Goal: Transaction & Acquisition: Book appointment/travel/reservation

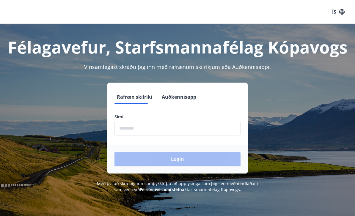
click at [192, 129] on input "phone" at bounding box center [177, 128] width 126 height 15
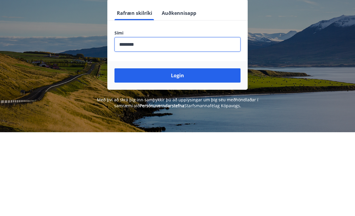
type input "********"
click at [183, 152] on button "Login" at bounding box center [177, 159] width 126 height 14
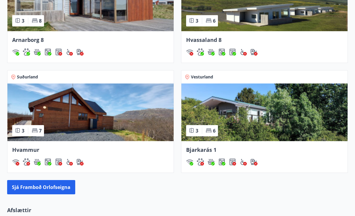
scroll to position [550, 0]
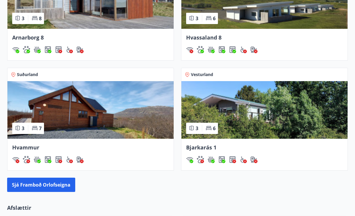
click at [58, 192] on button "Sjá framboð orlofseigna" at bounding box center [41, 185] width 68 height 14
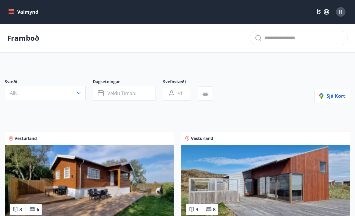
click at [79, 92] on icon "button" at bounding box center [79, 93] width 6 height 6
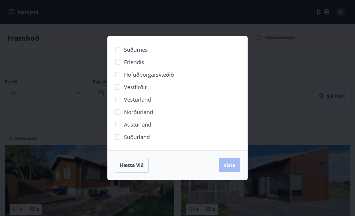
click at [263, 68] on div "Suðurnes Erlendis Höfuðborgarsvæðið [GEOGRAPHIC_DATA] [GEOGRAPHIC_DATA] [GEOGRA…" at bounding box center [177, 108] width 355 height 216
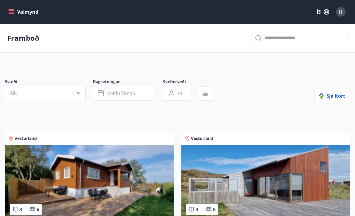
click at [125, 91] on span "Veldu tímabil" at bounding box center [122, 93] width 30 height 7
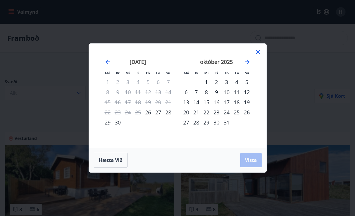
click at [223, 94] on div "10" at bounding box center [226, 92] width 10 height 10
click at [249, 92] on div "12" at bounding box center [247, 92] width 10 height 10
click at [252, 160] on span "Vista" at bounding box center [251, 160] width 12 height 7
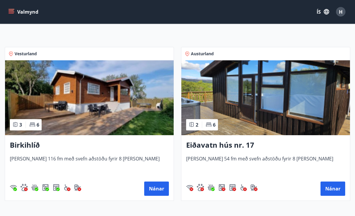
click at [155, 188] on button "Nánar" at bounding box center [156, 189] width 25 height 14
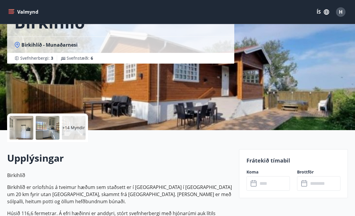
scroll to position [37, 0]
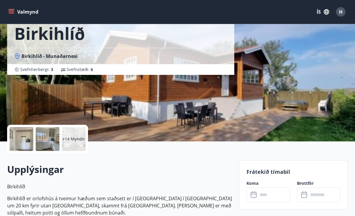
click at [82, 137] on p "+14 Myndir" at bounding box center [73, 139] width 23 height 6
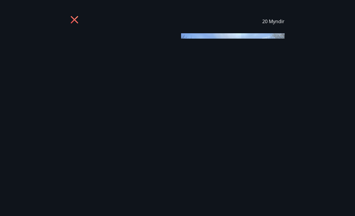
scroll to position [0, 0]
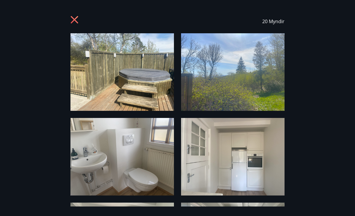
click at [73, 21] on icon at bounding box center [74, 19] width 7 height 7
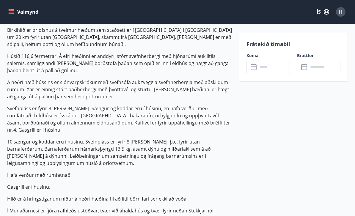
scroll to position [206, 0]
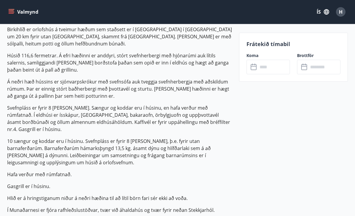
click at [274, 68] on input "text" at bounding box center [274, 67] width 32 height 15
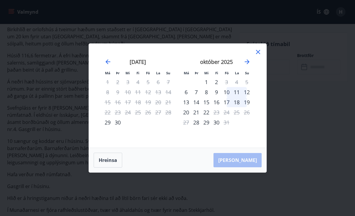
click at [224, 97] on div "10" at bounding box center [226, 92] width 10 height 10
click at [246, 97] on div "12" at bounding box center [247, 92] width 10 height 10
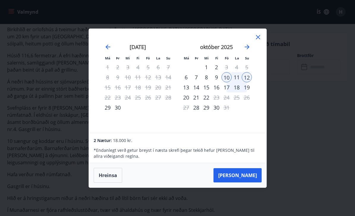
click at [247, 182] on button "[PERSON_NAME]" at bounding box center [237, 175] width 48 height 14
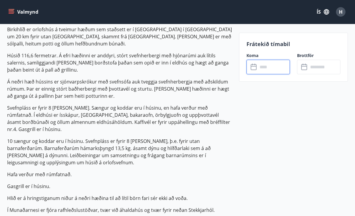
type input "******"
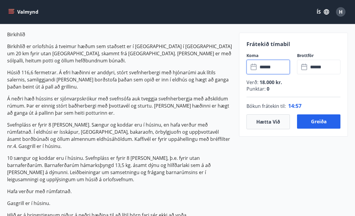
scroll to position [190, 0]
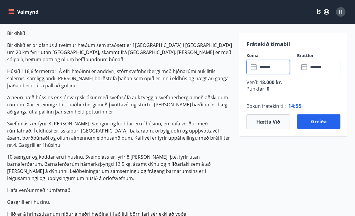
click at [322, 122] on button "Greiða" at bounding box center [318, 121] width 43 height 14
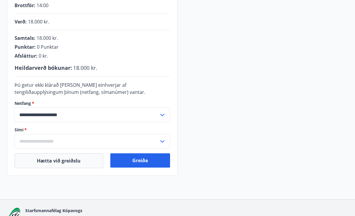
scroll to position [151, 0]
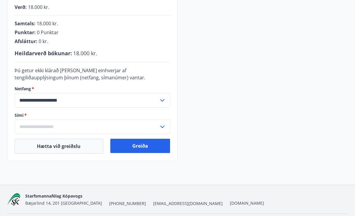
click at [129, 124] on input "text" at bounding box center [87, 126] width 144 height 15
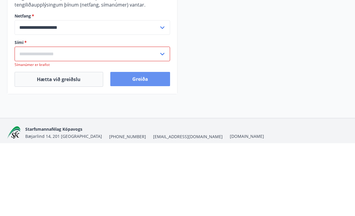
click at [160, 145] on button "Greiða" at bounding box center [140, 152] width 60 height 14
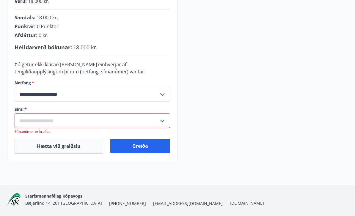
click at [82, 123] on input "text" at bounding box center [87, 121] width 144 height 15
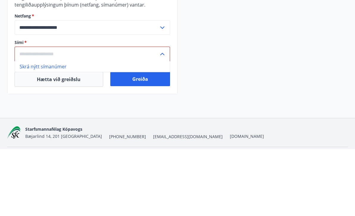
click at [52, 128] on li "Skrá nýtt símanúmer" at bounding box center [92, 133] width 155 height 11
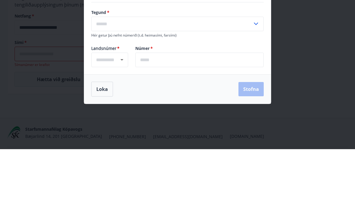
type input "****"
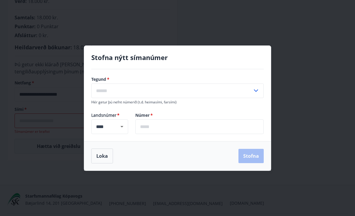
click at [206, 97] on input "text" at bounding box center [171, 91] width 161 height 15
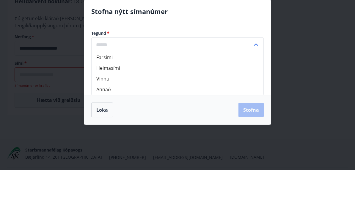
click at [114, 98] on li "Farsími" at bounding box center [178, 103] width 172 height 11
type input "*******"
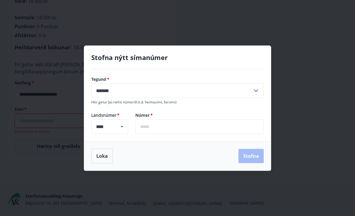
click at [189, 134] on input "text" at bounding box center [199, 126] width 128 height 15
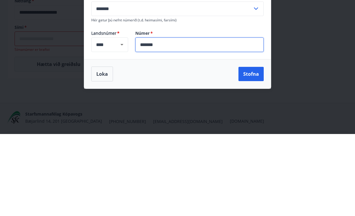
type input "*******"
click at [248, 149] on button "Stofna" at bounding box center [250, 156] width 25 height 14
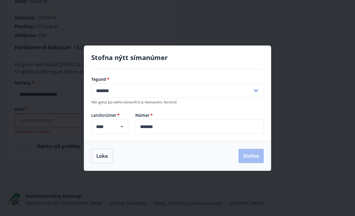
type input "**********"
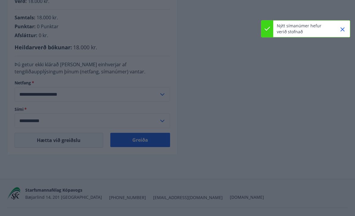
scroll to position [151, 0]
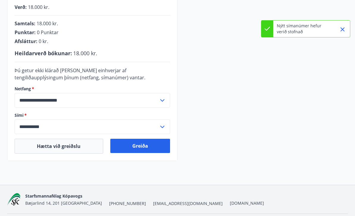
click at [153, 147] on button "Greiða" at bounding box center [140, 146] width 60 height 14
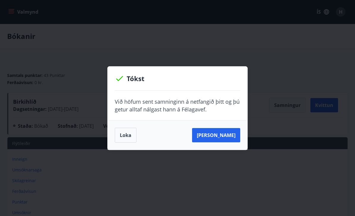
click at [225, 140] on button "[PERSON_NAME]" at bounding box center [216, 135] width 48 height 14
click at [228, 131] on button "[PERSON_NAME]" at bounding box center [216, 135] width 48 height 14
click at [221, 140] on button "[PERSON_NAME]" at bounding box center [216, 135] width 48 height 14
click at [282, 47] on div "Tókst Við höfum sent samninginn á netfangið þitt og þú getur alltaf nálgast [PE…" at bounding box center [177, 108] width 355 height 216
